Goal: Use online tool/utility: Use online tool/utility

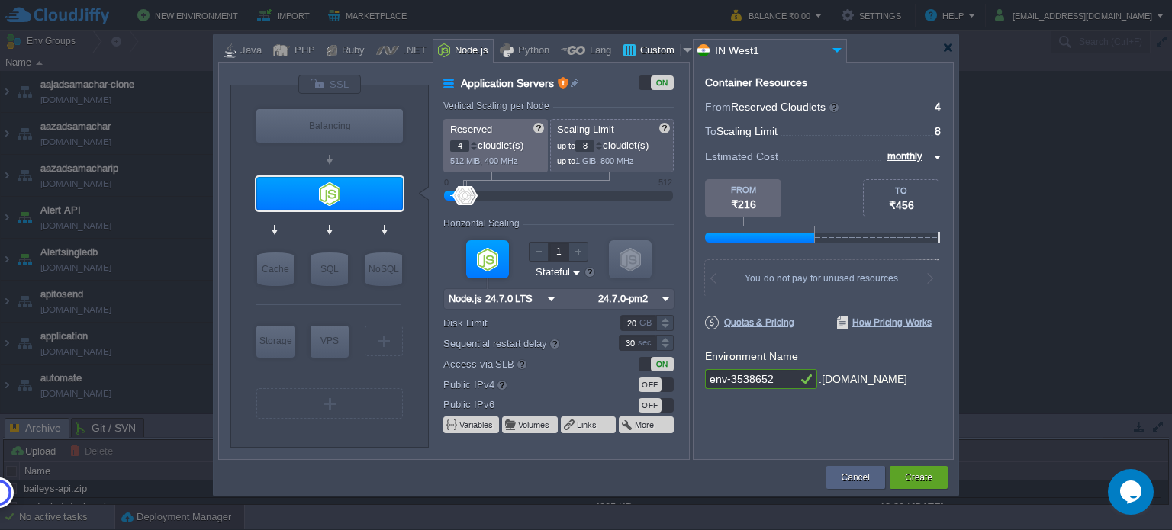
click at [651, 45] on div "Custom" at bounding box center [657, 51] width 44 height 23
type input "Application Servers"
type input "1"
type input "16"
type input "Docker Image"
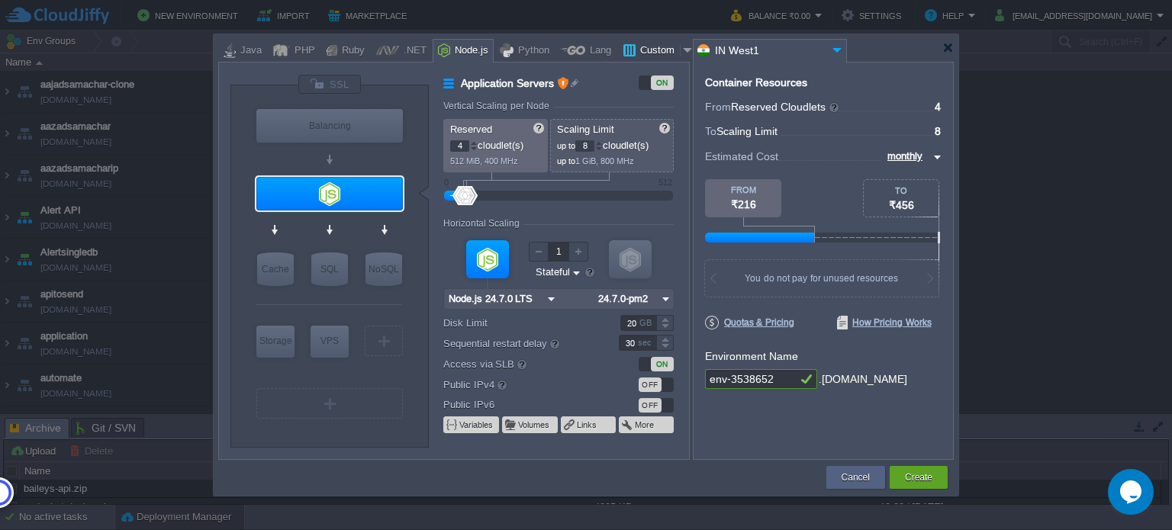
type input "Stateless"
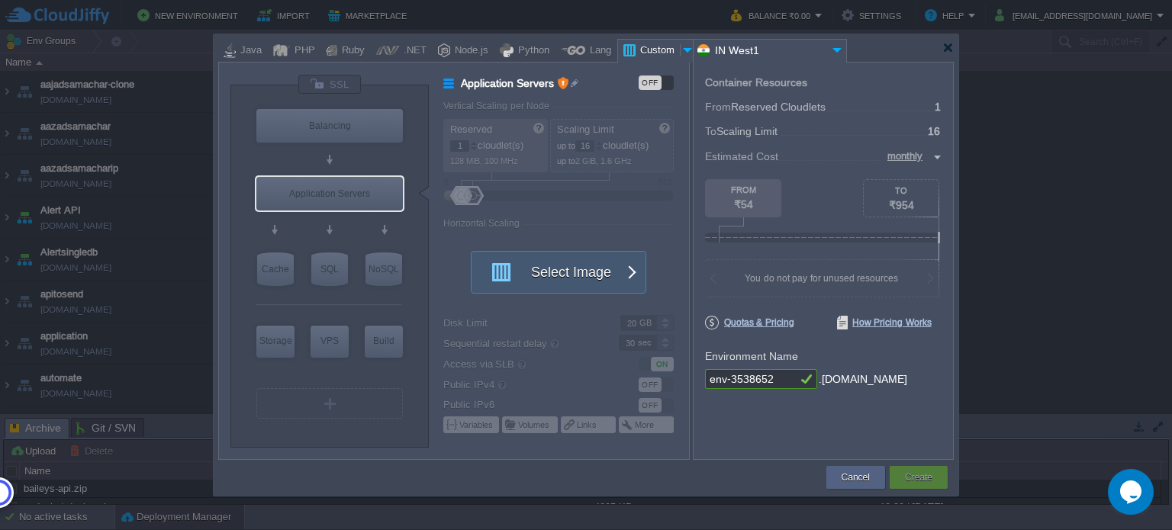
click at [680, 49] on div at bounding box center [687, 50] width 15 height 23
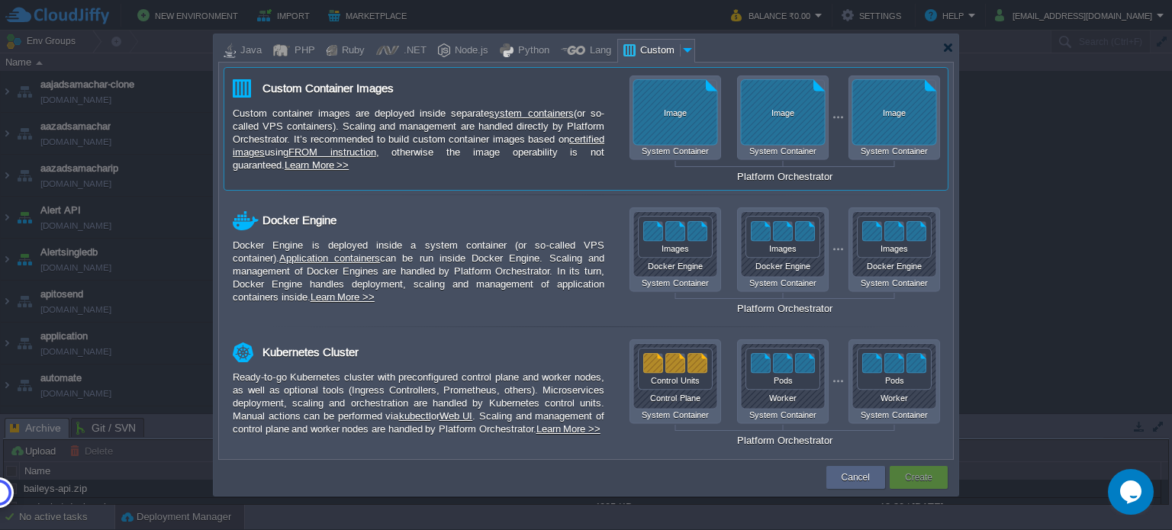
click at [674, 113] on div "Image" at bounding box center [675, 112] width 84 height 9
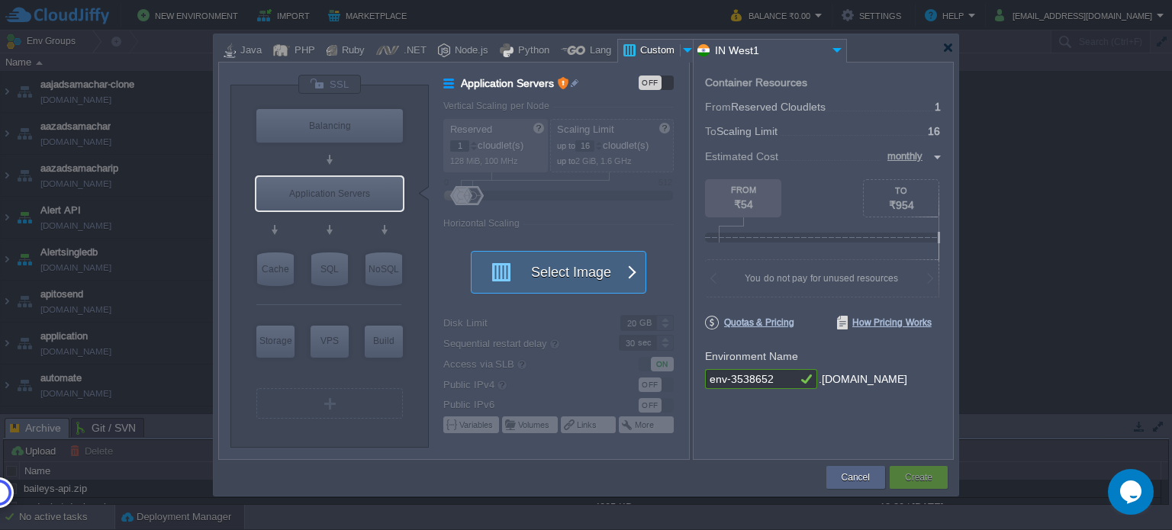
click at [616, 280] on button "Select Image" at bounding box center [549, 272] width 137 height 41
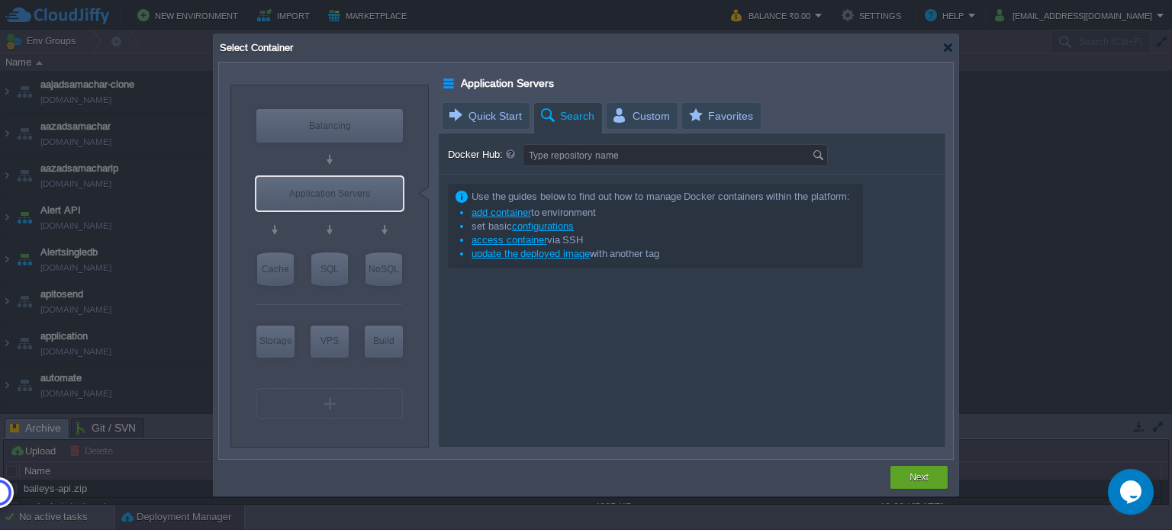
click at [561, 119] on span "Search" at bounding box center [567, 116] width 56 height 27
click at [560, 155] on input "Docker Hub:" at bounding box center [667, 155] width 288 height 21
type input "strapi"
